Goal: Task Accomplishment & Management: Use online tool/utility

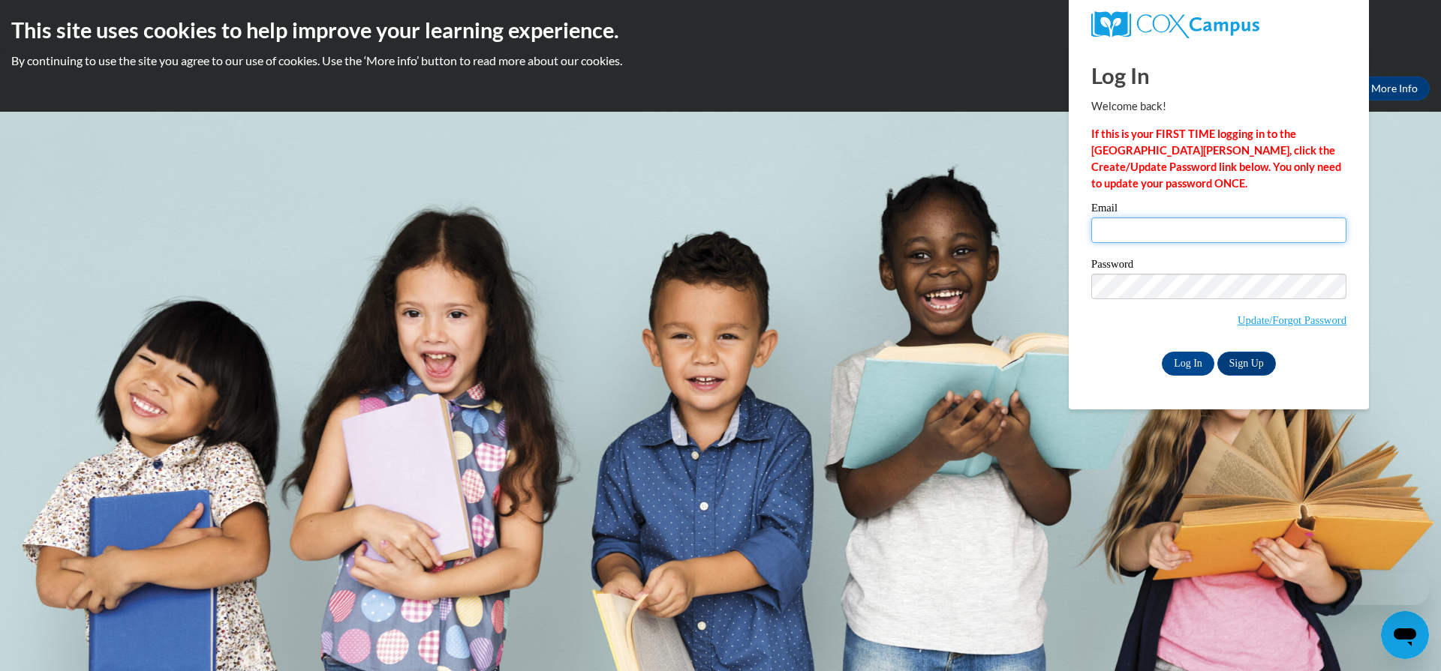
type input "sbrost@bruce.k12.wi.us"
click at [1182, 381] on div "Log In Welcome back! If this is your FIRST TIME logging in to the NEW Cox Campu…" at bounding box center [1218, 227] width 323 height 365
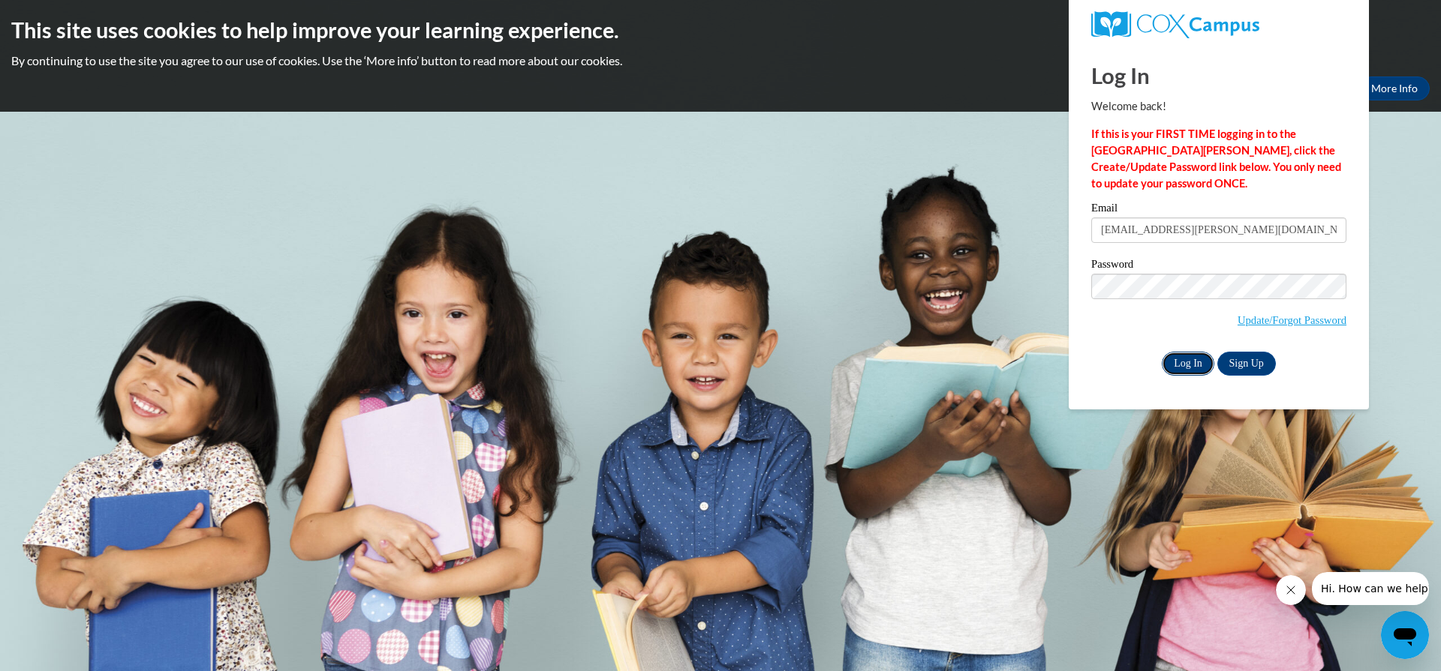
click at [1182, 361] on input "Log In" at bounding box center [1187, 364] width 53 height 24
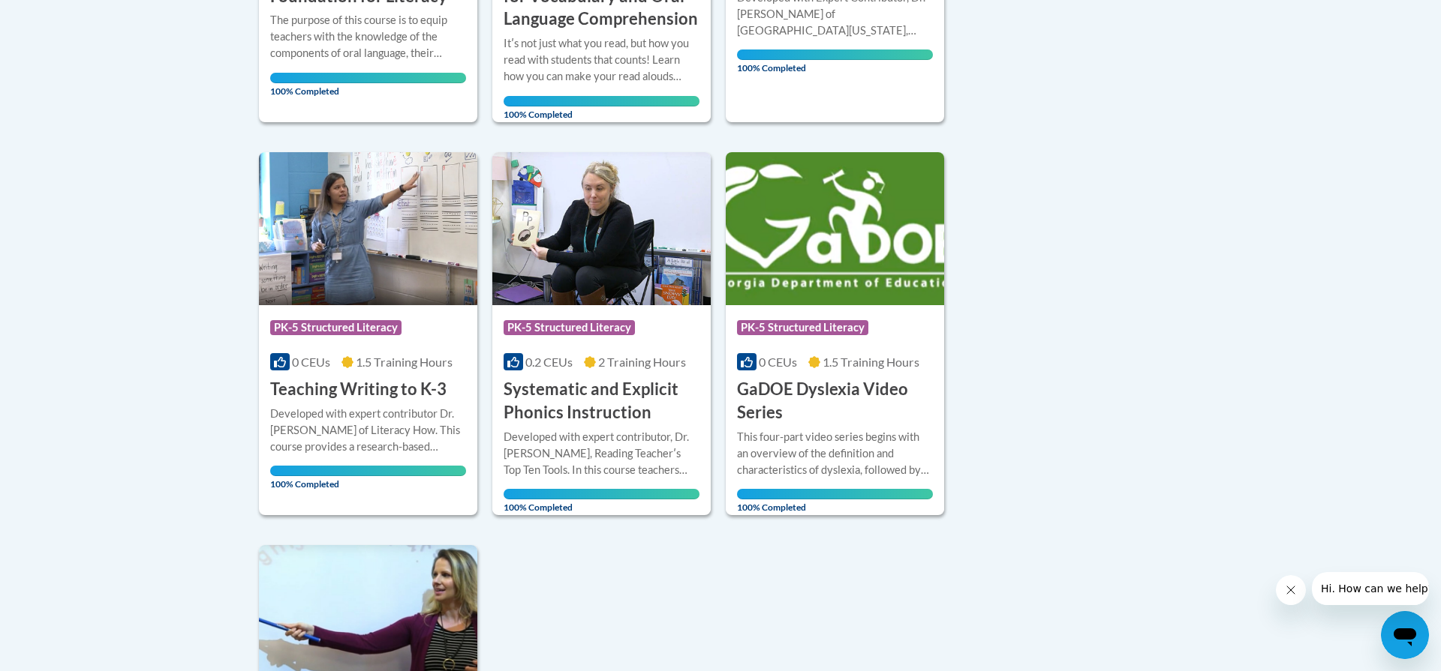
scroll to position [960, 0]
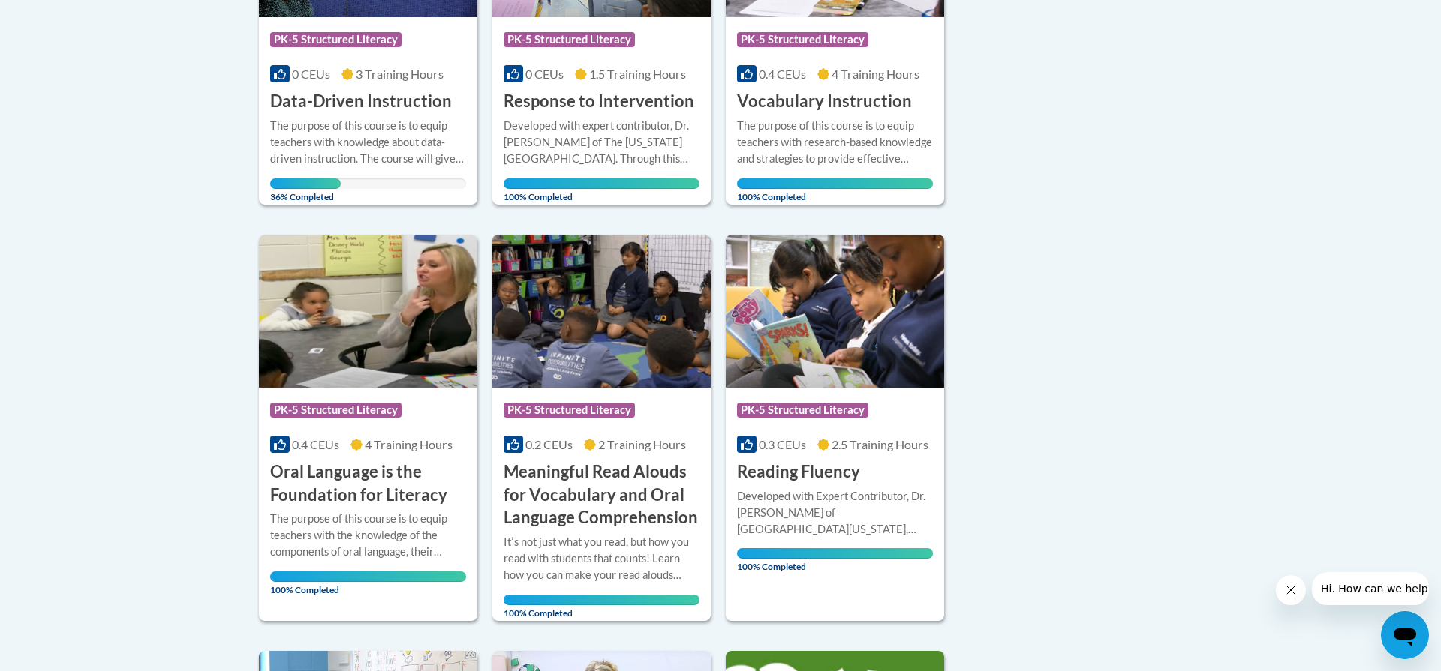
click at [992, 307] on div "Sort Date Enrolled Title (A-Z) «« « 1-10 » »» 10 Activities CEUs Course Categor…" at bounding box center [720, 601] width 945 height 1569
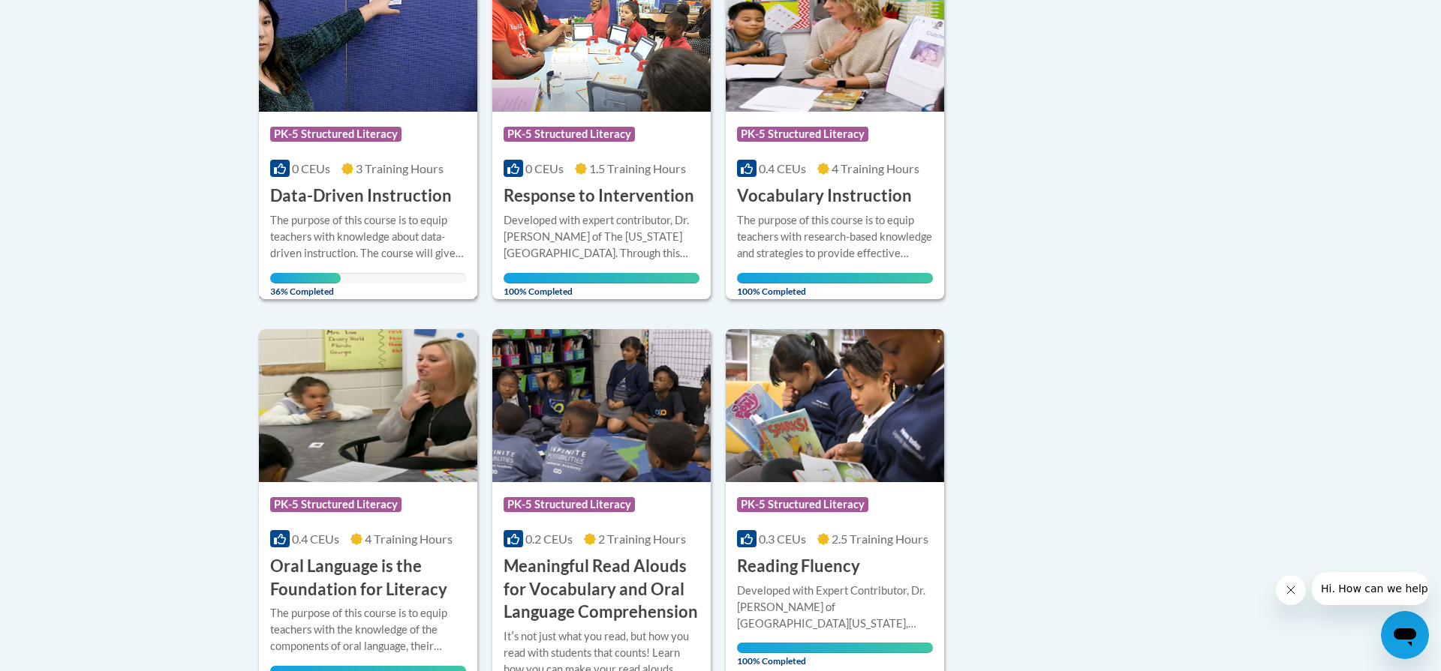
click at [343, 224] on div "The purpose of this course is to equip teachers with knowledge about data-drive…" at bounding box center [368, 237] width 196 height 50
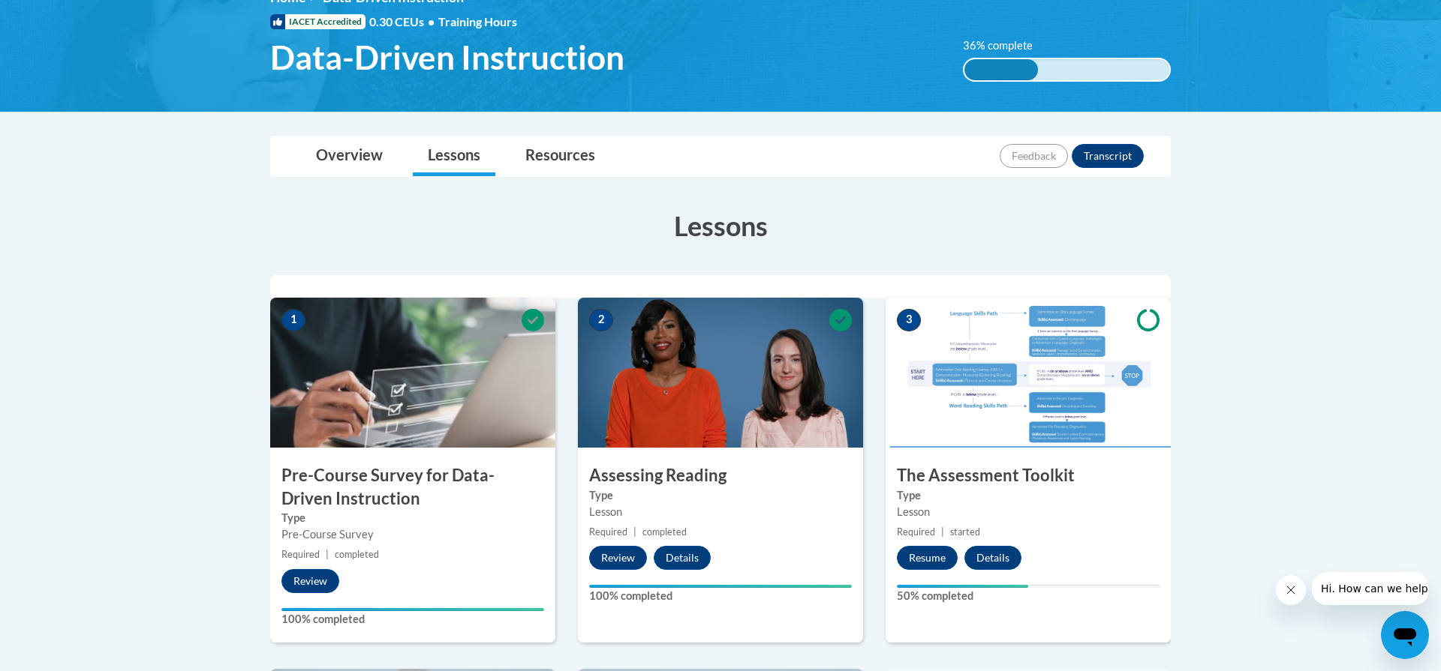
scroll to position [343, 0]
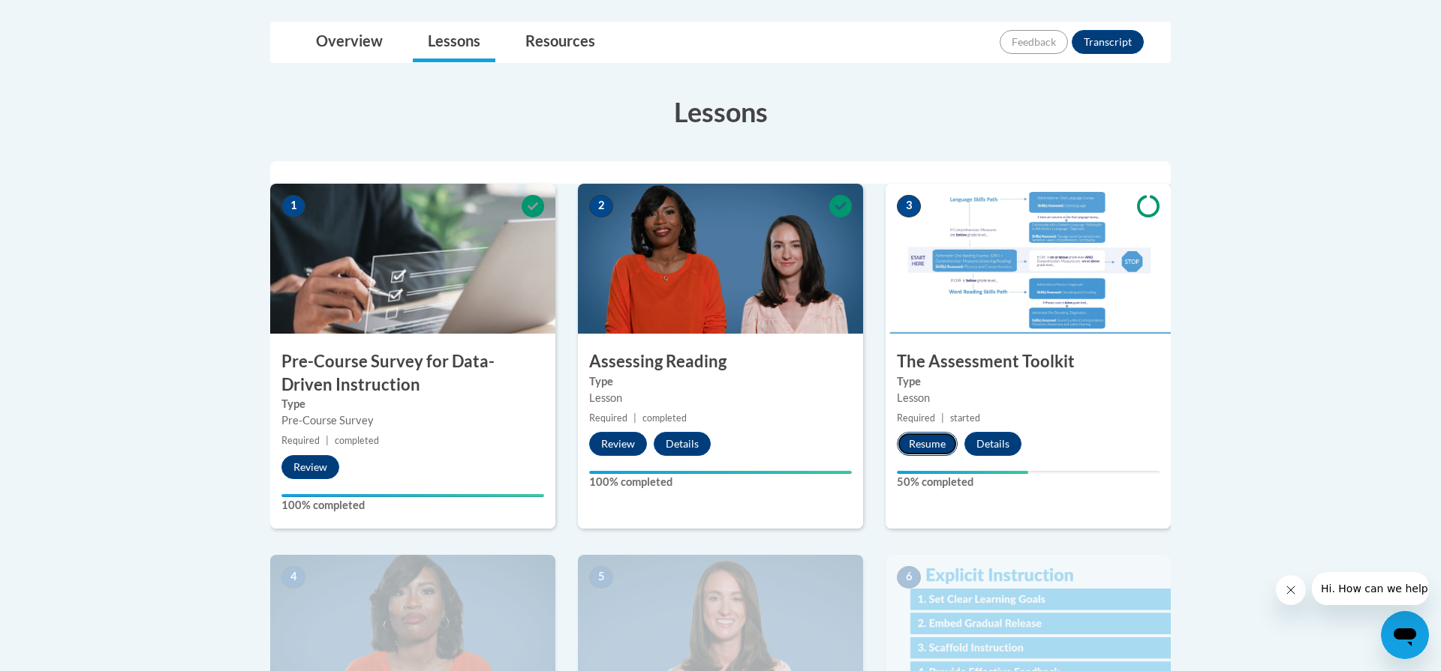
drag, startPoint x: 930, startPoint y: 448, endPoint x: 930, endPoint y: 439, distance: 9.0
click at [930, 439] on button "Resume" at bounding box center [927, 444] width 61 height 24
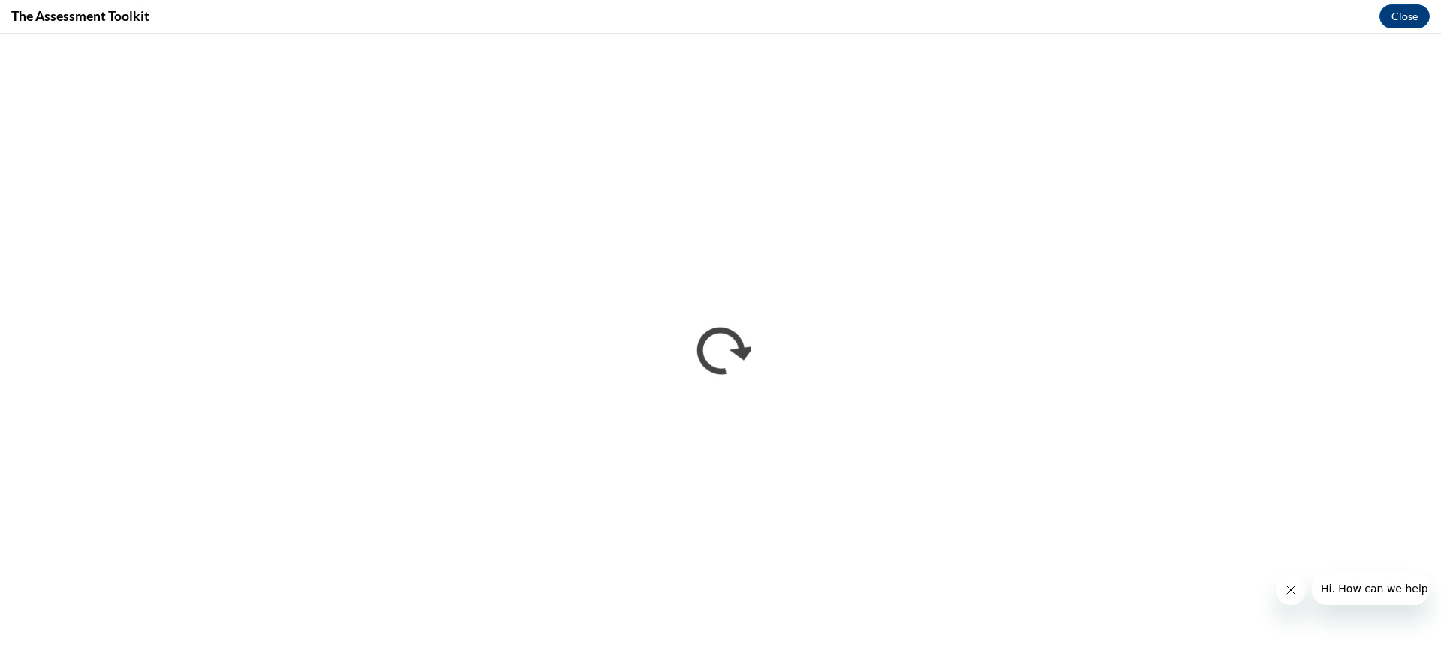
scroll to position [0, 0]
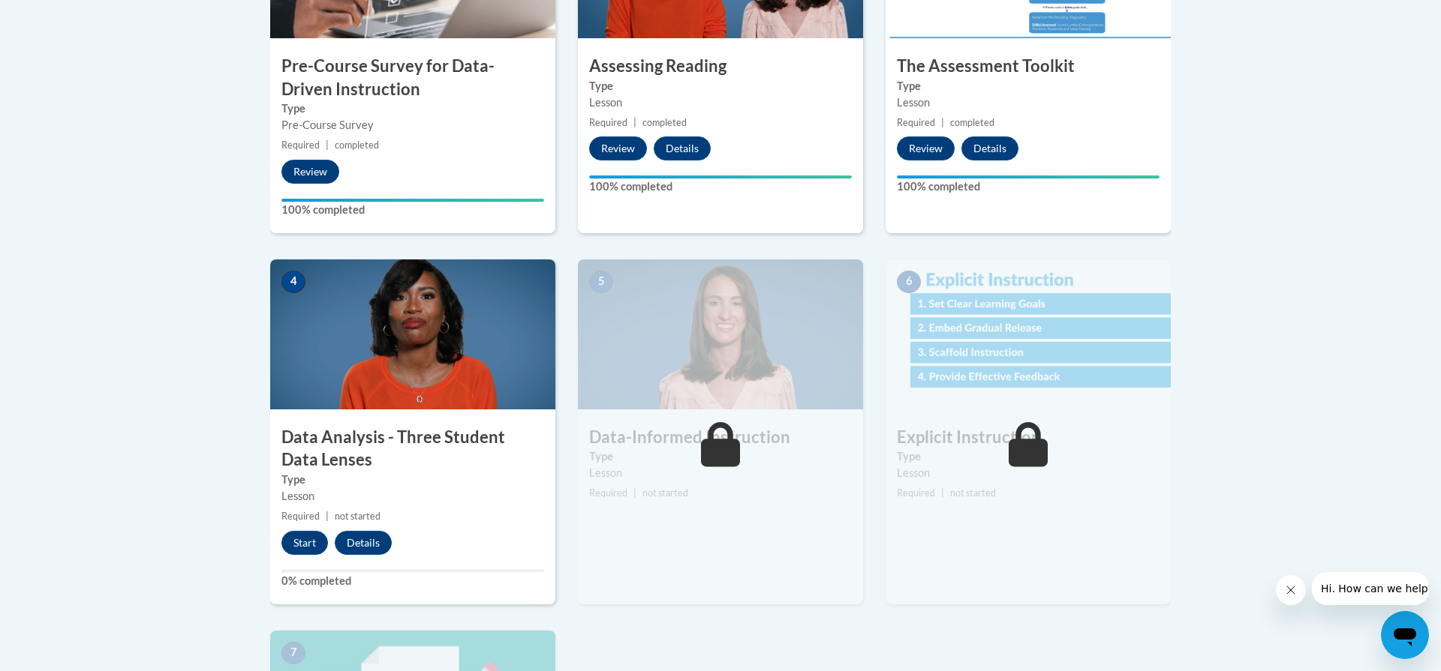
scroll to position [785, 0]
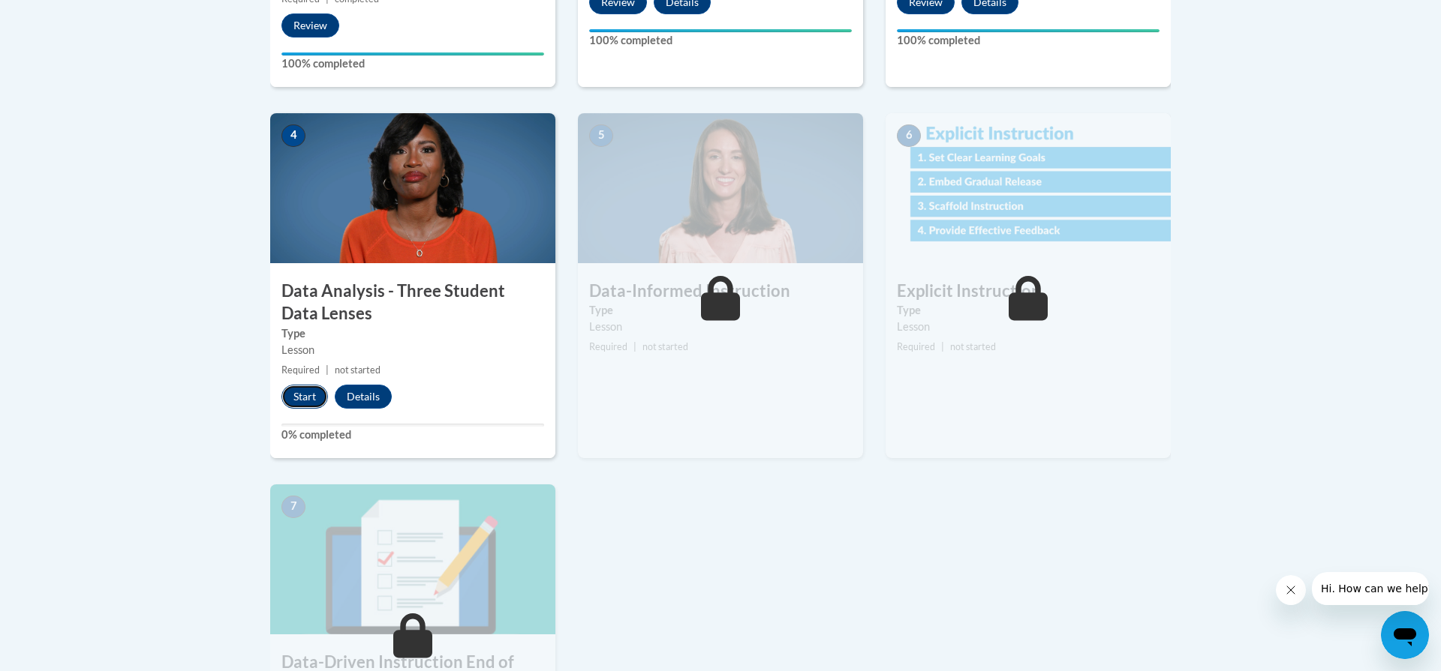
click at [299, 399] on button "Start" at bounding box center [304, 397] width 47 height 24
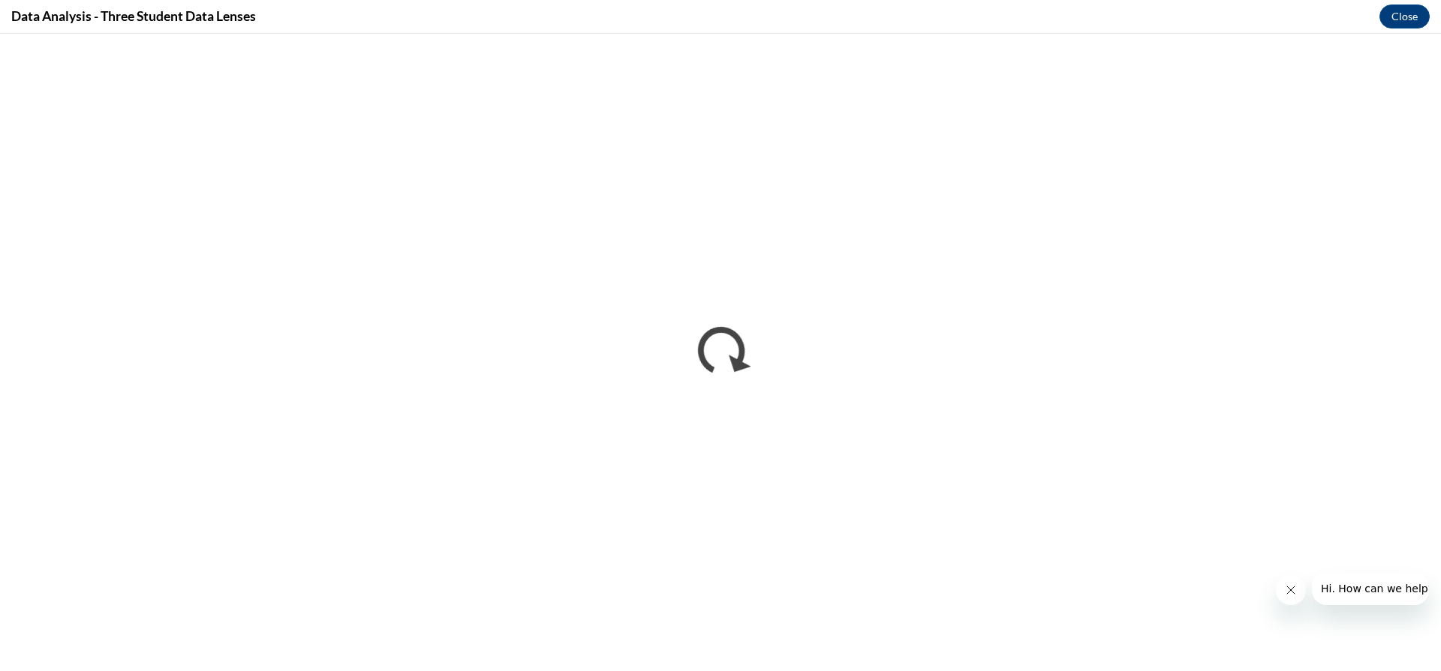
scroll to position [0, 0]
